Goal: Task Accomplishment & Management: Complete application form

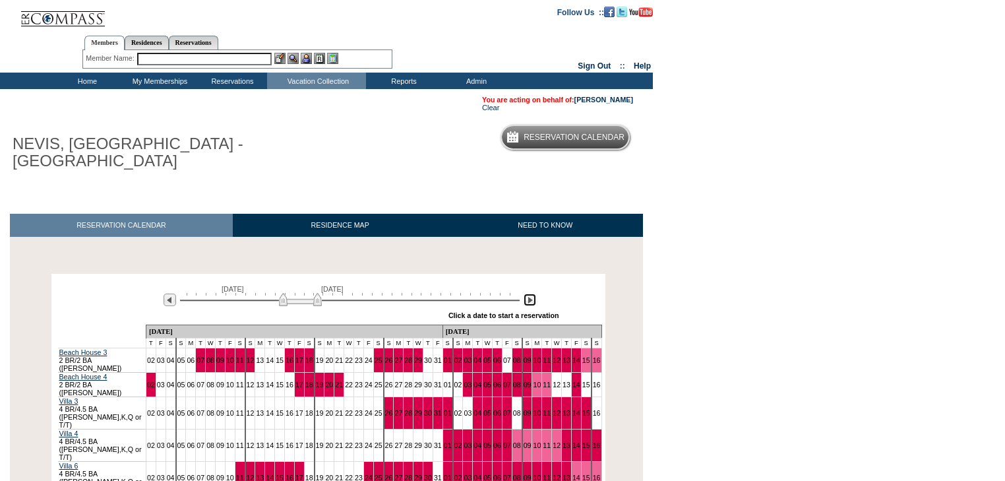
click at [526, 299] on img at bounding box center [530, 299] width 13 height 13
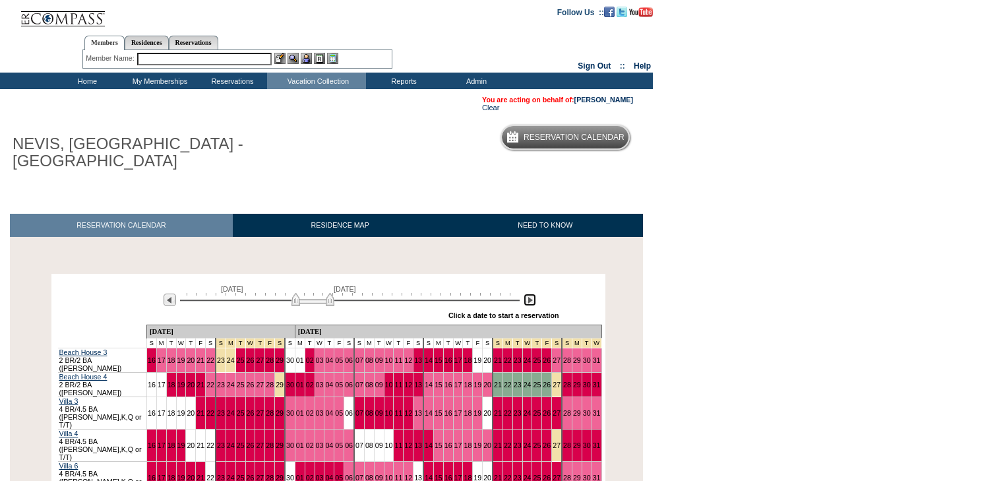
click at [526, 299] on img at bounding box center [530, 299] width 13 height 13
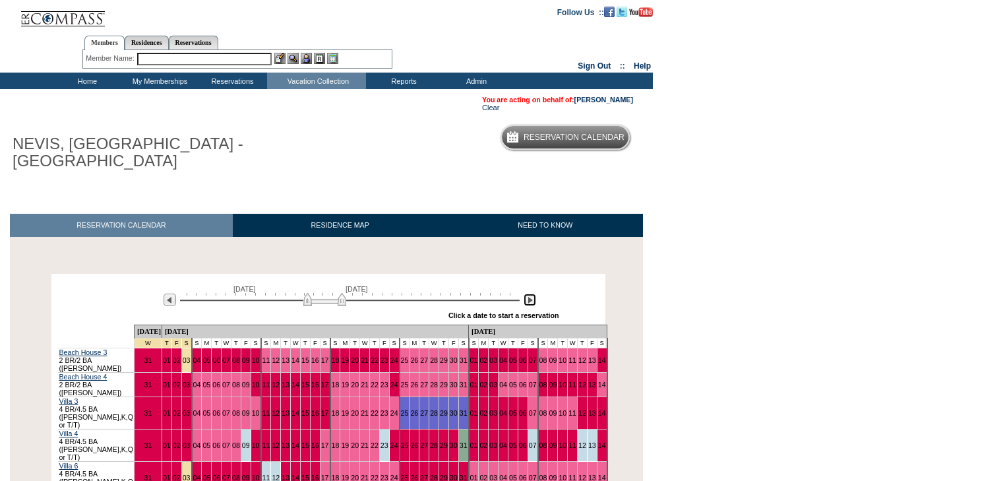
click at [526, 299] on img at bounding box center [530, 299] width 13 height 13
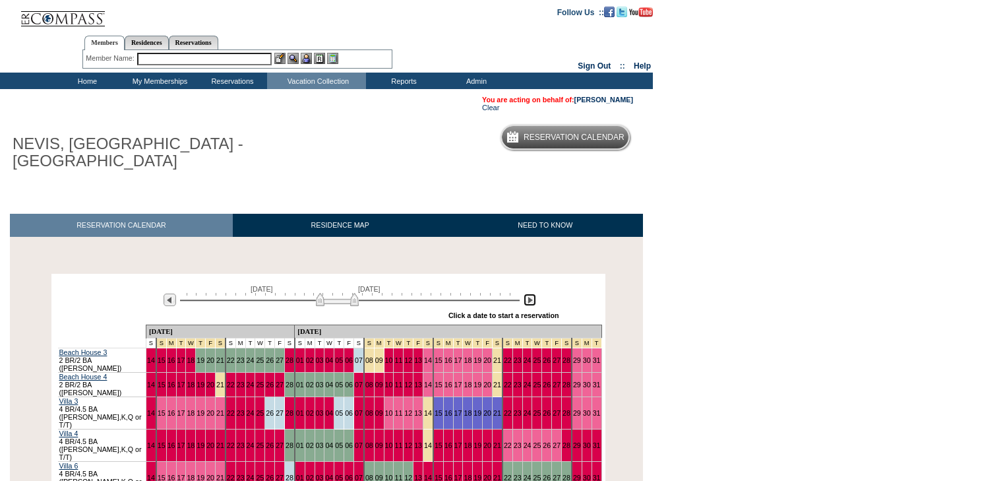
click at [526, 299] on img at bounding box center [530, 299] width 13 height 13
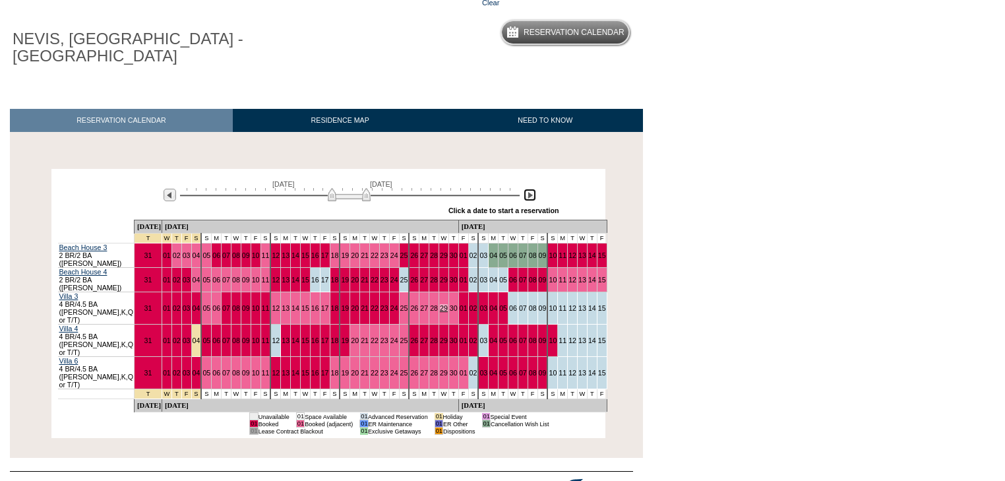
scroll to position [106, 0]
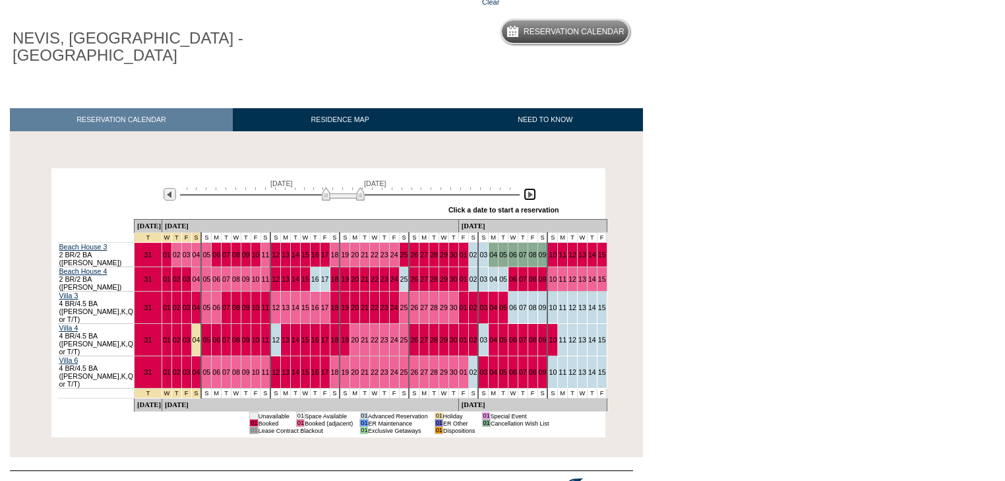
drag, startPoint x: 344, startPoint y: 196, endPoint x: 337, endPoint y: 194, distance: 6.9
click at [337, 194] on img at bounding box center [343, 193] width 43 height 13
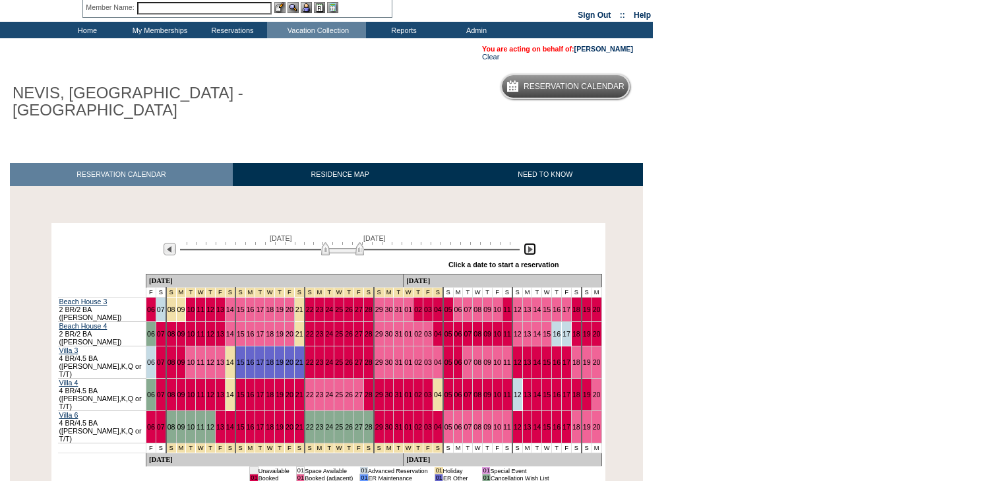
scroll to position [0, 0]
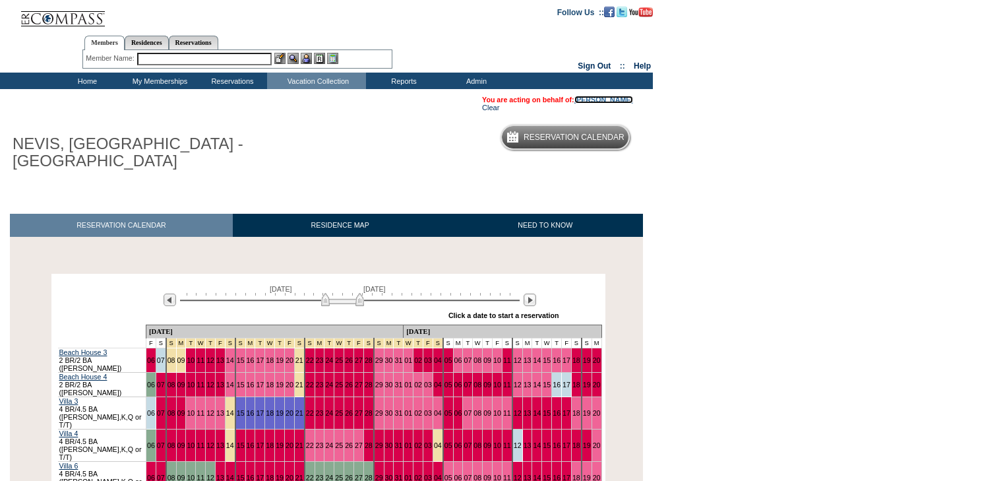
click at [612, 98] on link "[PERSON_NAME]" at bounding box center [603, 100] width 59 height 8
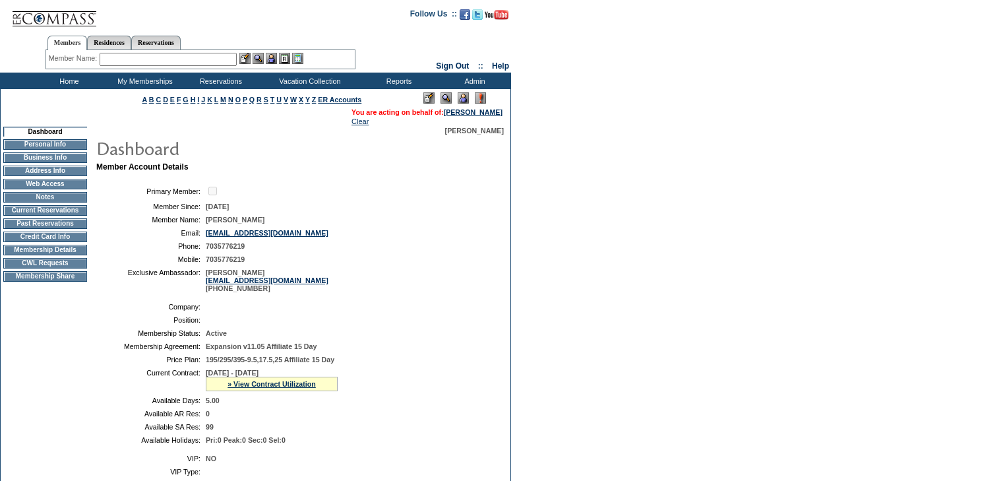
click at [47, 268] on td "CWL Requests" at bounding box center [45, 263] width 84 height 11
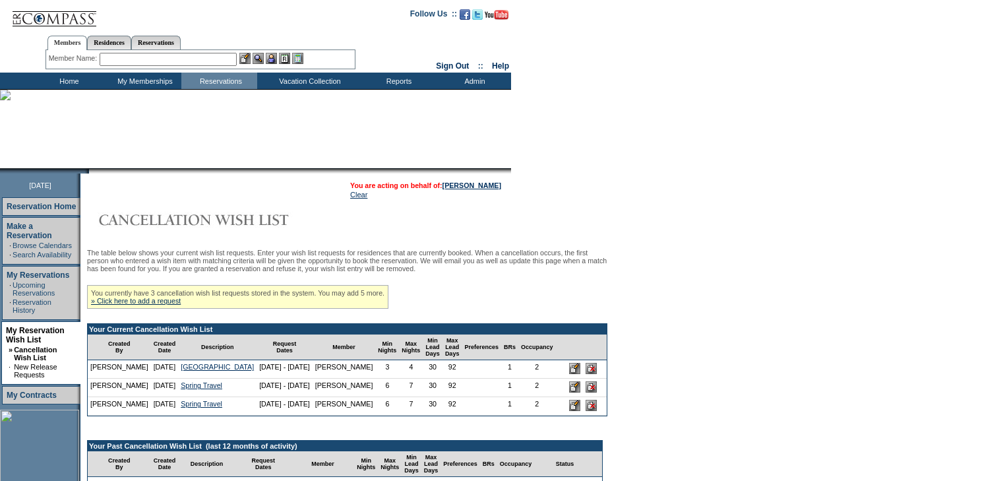
click at [569, 392] on input "image" at bounding box center [574, 386] width 11 height 11
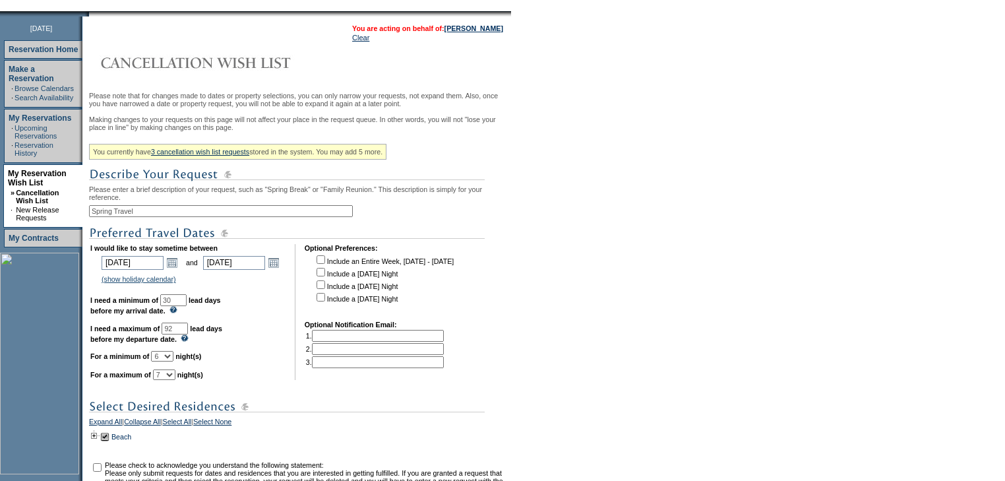
scroll to position [158, 0]
drag, startPoint x: 198, startPoint y: 344, endPoint x: 162, endPoint y: 342, distance: 35.7
click at [162, 342] on td "I would like to stay sometime between [DATE] [DATE] Open the calendar popup. <<…" at bounding box center [187, 311] width 195 height 136
paste input "193"
type input "193"
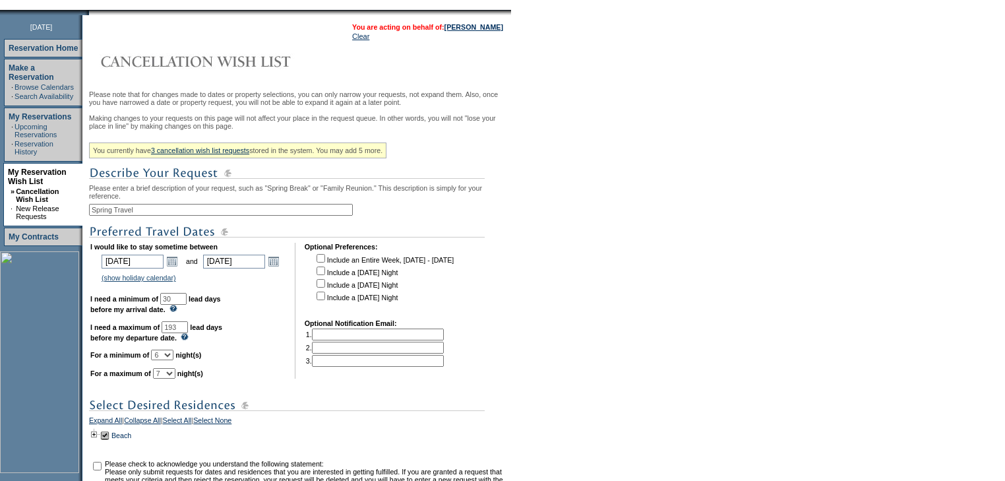
click at [274, 377] on td "I would like to stay sometime between [DATE] [DATE] Open the calendar popup. <<…" at bounding box center [187, 311] width 195 height 136
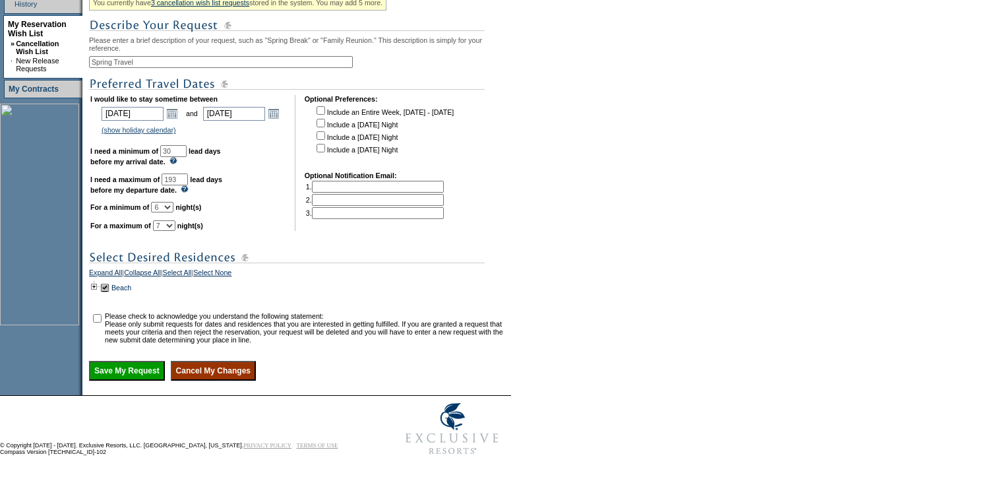
scroll to position [317, 0]
click at [102, 322] on input "checkbox" at bounding box center [97, 318] width 9 height 9
checkbox input "true"
click at [146, 380] on input "Save My Request" at bounding box center [127, 371] width 76 height 20
